Goal: Information Seeking & Learning: Learn about a topic

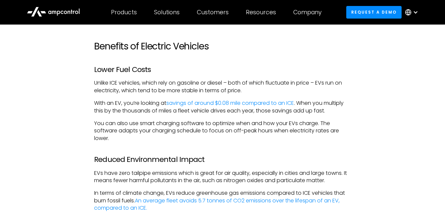
scroll to position [411, 0]
drag, startPoint x: 91, startPoint y: 62, endPoint x: 164, endPoint y: 62, distance: 73.2
copy h3 "Lower Fuel Costs"
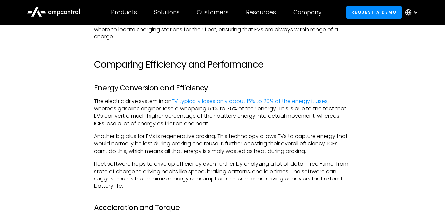
scroll to position [1003, 0]
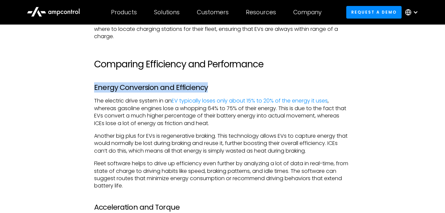
drag, startPoint x: 91, startPoint y: 81, endPoint x: 221, endPoint y: 69, distance: 130.1
copy h3 "Energy Conversion and Efficiency"
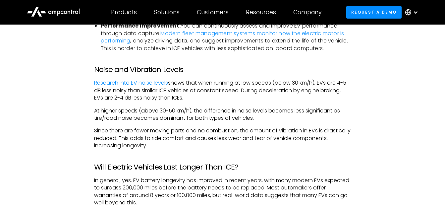
scroll to position [1374, 0]
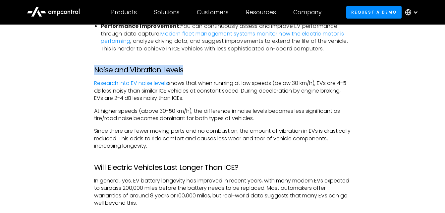
drag, startPoint x: 91, startPoint y: 61, endPoint x: 193, endPoint y: 56, distance: 102.5
copy h3 "Noise and Vibration Levels"
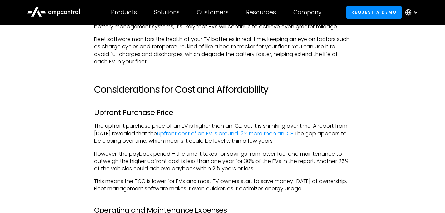
scroll to position [1578, 0]
click at [283, 153] on p "However, the payback period – the time it takes for savings from lower fuel and…" at bounding box center [222, 161] width 257 height 22
click at [253, 108] on h3 "Upfront Purchase Price" at bounding box center [222, 112] width 257 height 9
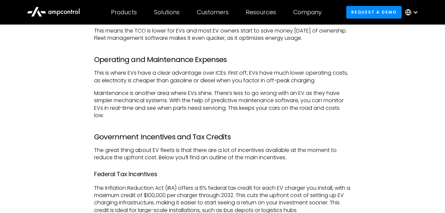
scroll to position [1729, 0]
